Goal: Task Accomplishment & Management: Manage account settings

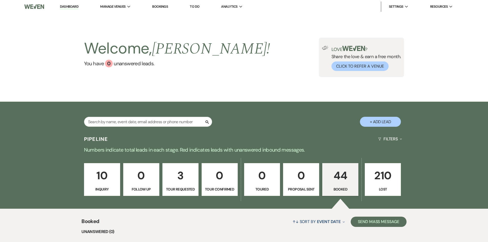
click at [73, 6] on link "Dashboard" at bounding box center [69, 6] width 18 height 5
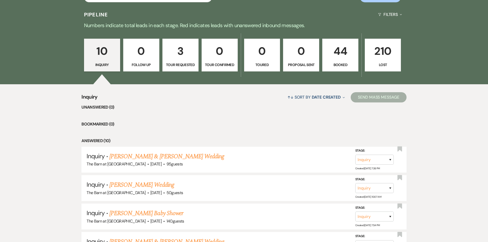
scroll to position [77, 0]
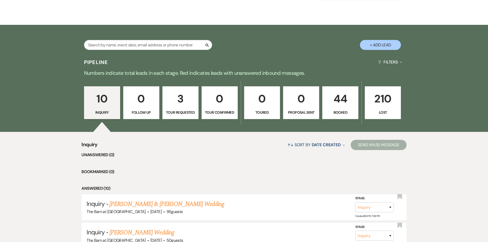
click at [339, 99] on p "44" at bounding box center [340, 98] width 29 height 17
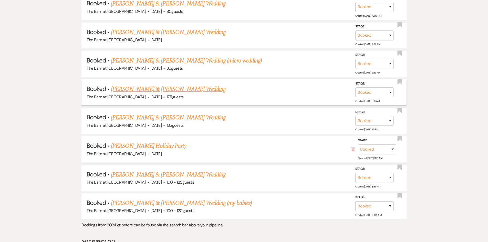
scroll to position [384, 0]
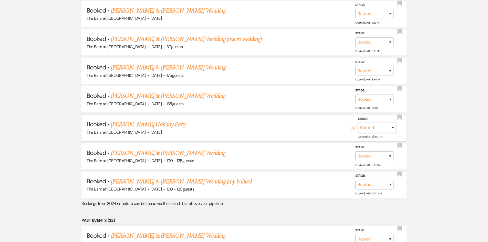
click at [374, 127] on select "Booked Lost" at bounding box center [377, 128] width 38 height 10
select select "8"
click at [358, 123] on select "Booked Lost" at bounding box center [377, 128] width 38 height 10
click at [315, 130] on select "Booked Elsewhere Budget Date Unavailable No Response Not a Good Match Capacity …" at bounding box center [305, 128] width 44 height 10
select select "11"
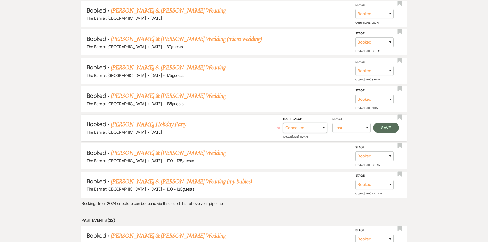
click at [283, 123] on select "Booked Elsewhere Budget Date Unavailable No Response Not a Good Match Capacity …" at bounding box center [305, 128] width 44 height 10
click at [386, 125] on button "Save" at bounding box center [386, 127] width 26 height 10
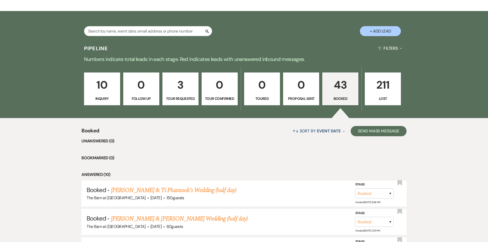
scroll to position [103, 0]
